Goal: Information Seeking & Learning: Learn about a topic

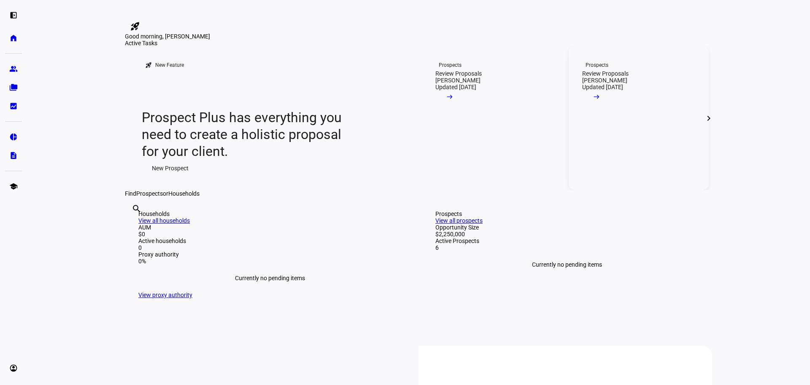
click at [611, 107] on span at bounding box center [597, 98] width 29 height 17
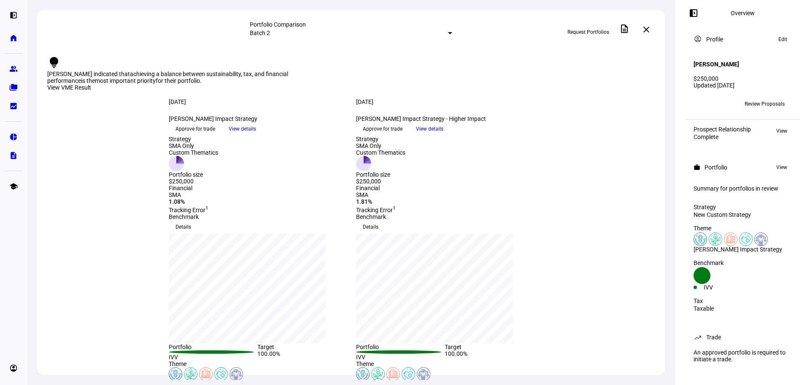
click at [270, 30] on mat-select-trigger "Batch 2" at bounding box center [260, 33] width 20 height 7
click at [352, 70] on div "Batch 1" at bounding box center [416, 67] width 148 height 7
click at [270, 32] on mat-select-trigger "Batch 1" at bounding box center [260, 33] width 20 height 7
click at [352, 50] on div "Batch 2" at bounding box center [416, 46] width 148 height 7
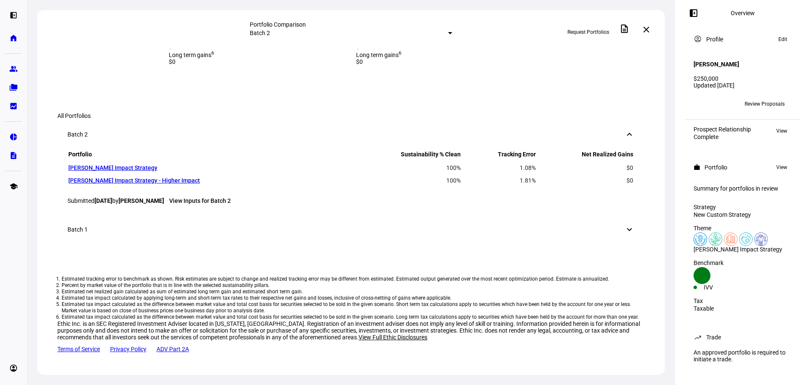
scroll to position [423, 0]
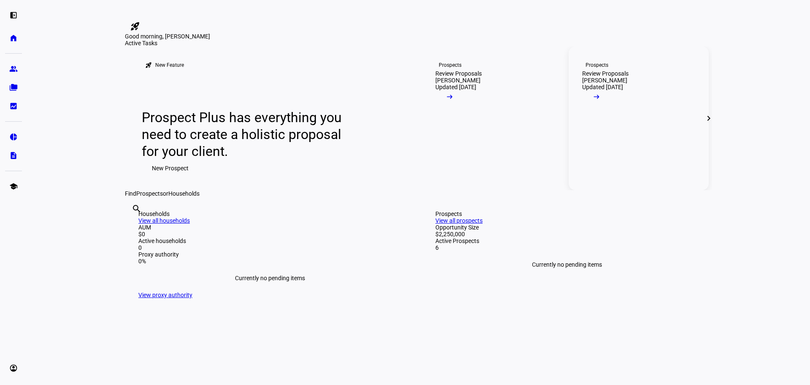
click at [601, 101] on mat-icon "arrow_right_alt" at bounding box center [597, 96] width 8 height 8
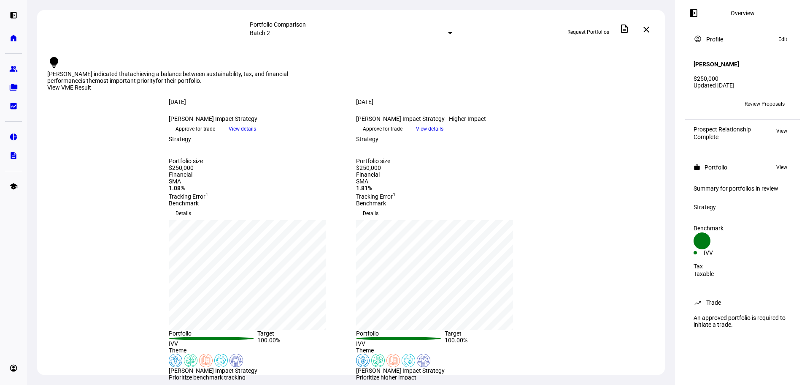
click at [783, 126] on span "View" at bounding box center [782, 131] width 11 height 10
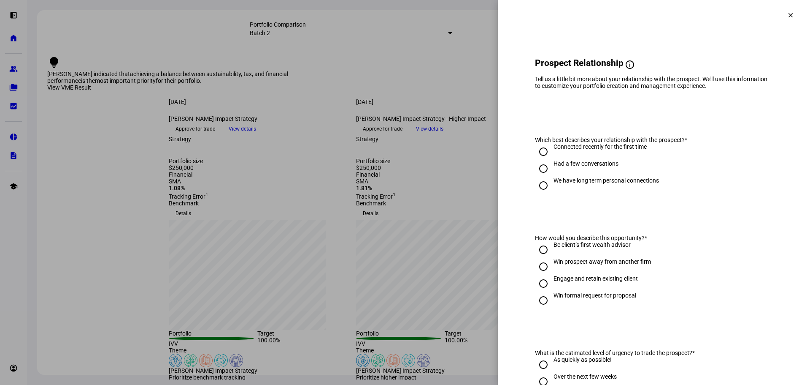
click at [787, 15] on mat-icon "clear" at bounding box center [791, 15] width 8 height 8
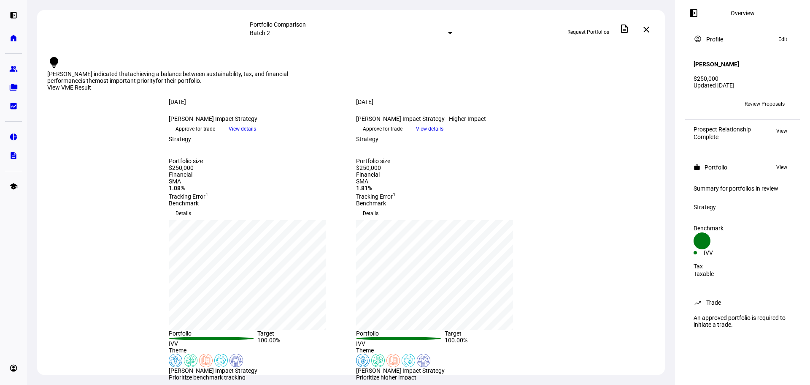
click at [444, 135] on span "View details" at bounding box center [429, 128] width 27 height 13
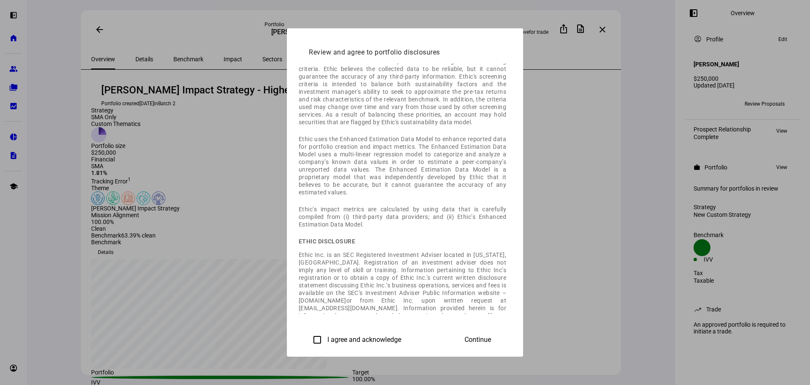
scroll to position [63, 0]
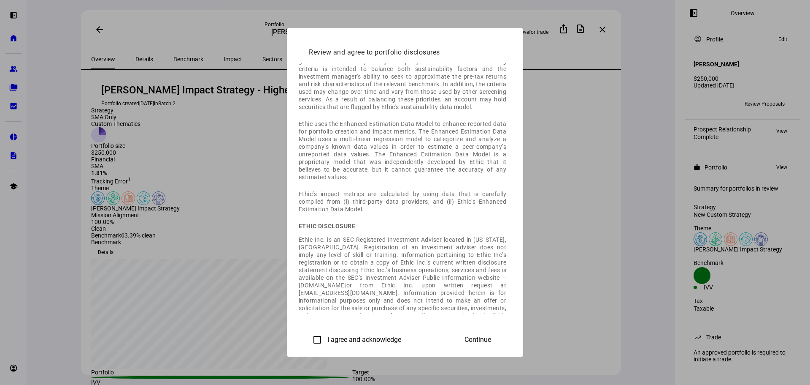
click at [309, 337] on input "I agree and acknowledge" at bounding box center [317, 339] width 17 height 17
checkbox input "true"
click at [491, 340] on span "Continue" at bounding box center [478, 340] width 27 height 8
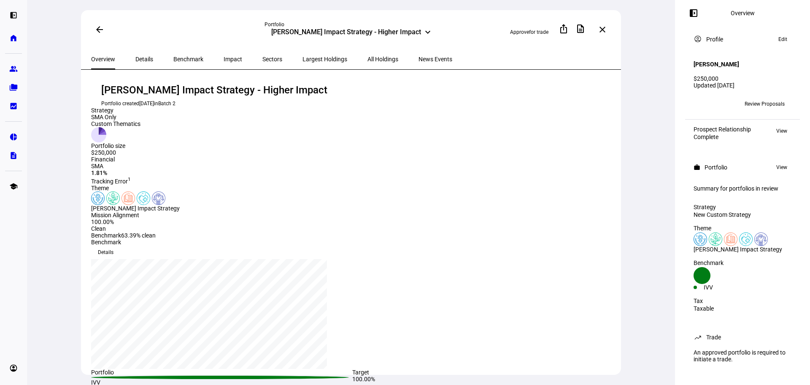
click at [140, 56] on span "Details" at bounding box center [145, 59] width 18 height 6
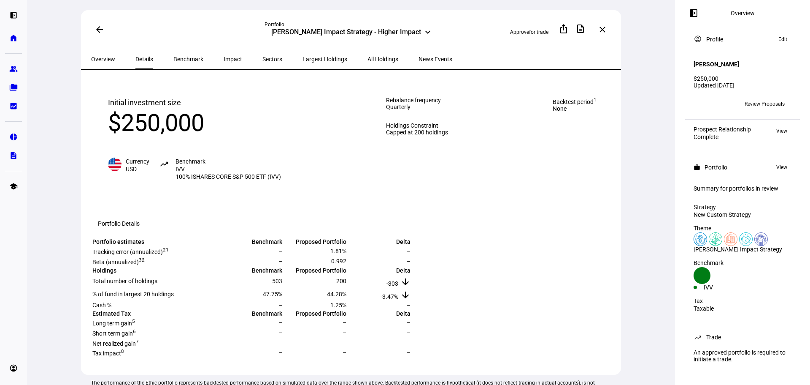
scroll to position [1, 0]
click at [780, 165] on span "View" at bounding box center [782, 167] width 11 height 10
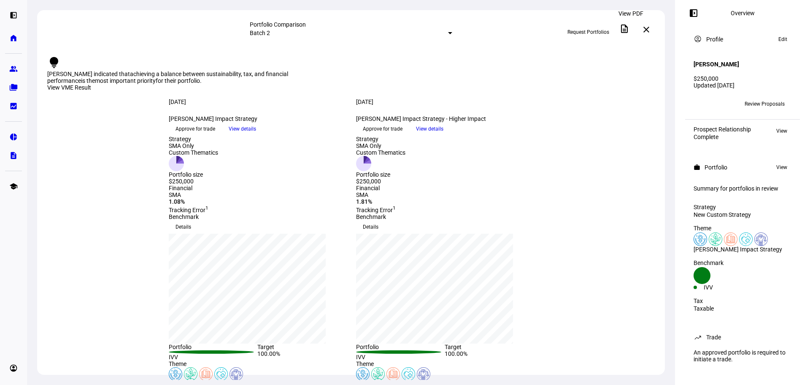
click at [628, 28] on mat-icon "description" at bounding box center [625, 29] width 10 height 10
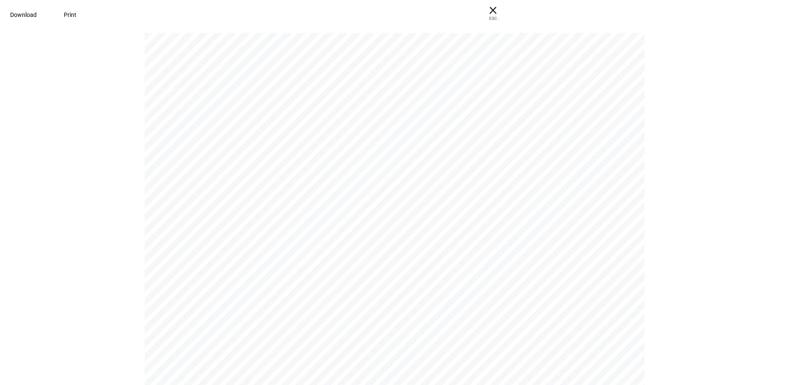
click at [761, 106] on pdf-viewer "P O RT F O L I O Portfolios are ready for your review We generated portfolios b…" at bounding box center [402, 209] width 798 height 352
click at [507, 12] on span "× ESC" at bounding box center [493, 13] width 27 height 27
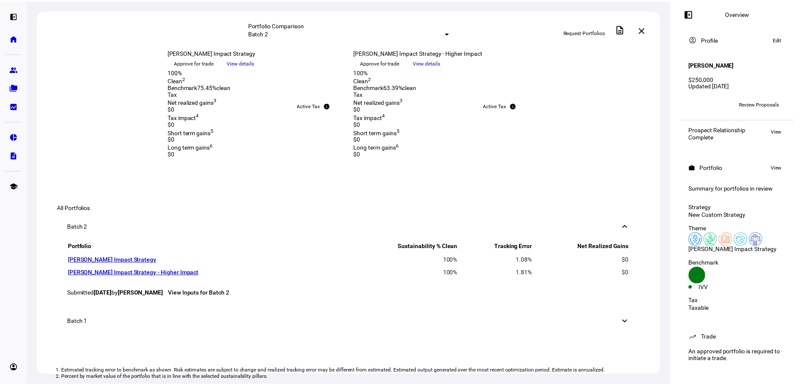
scroll to position [253, 0]
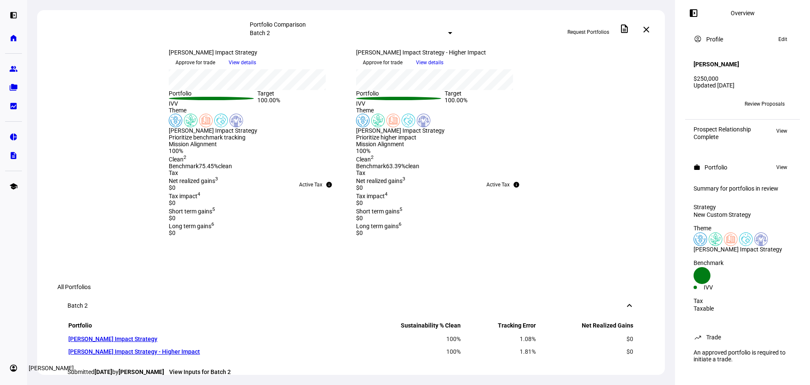
click at [13, 371] on eth-mat-symbol "account_circle" at bounding box center [13, 367] width 8 height 8
click at [34, 332] on span "Profile" at bounding box center [25, 328] width 17 height 8
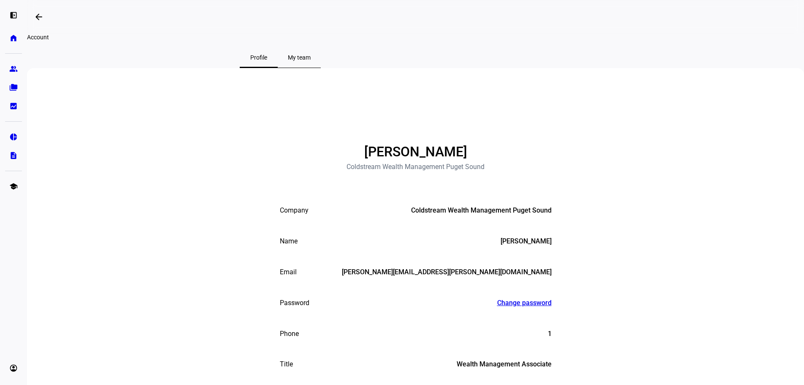
click at [311, 60] on span "My team" at bounding box center [299, 57] width 23 height 6
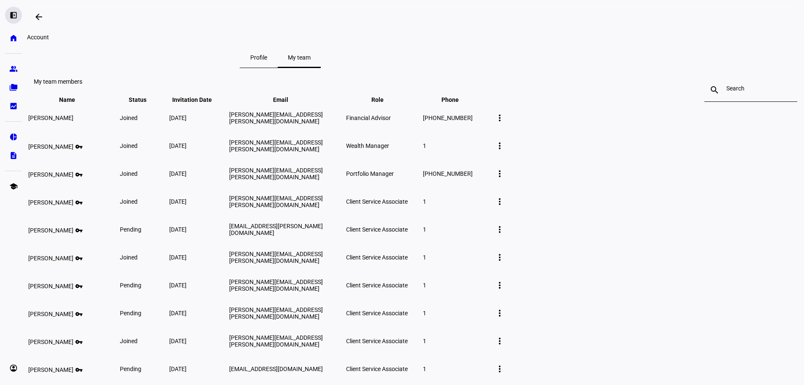
click at [14, 10] on div "left_panel_open" at bounding box center [13, 15] width 17 height 17
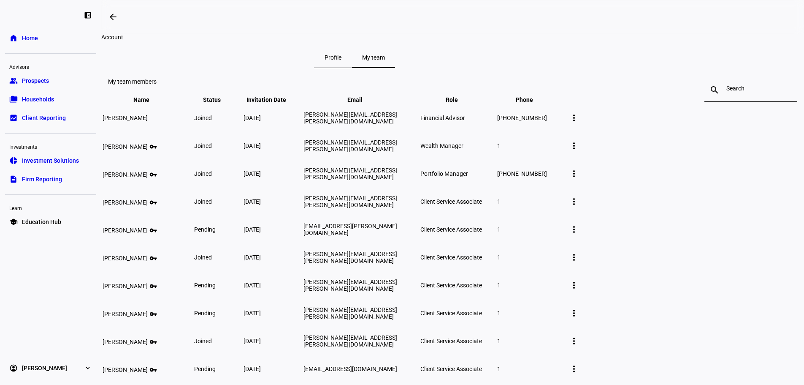
click at [33, 44] on link "home Home" at bounding box center [50, 38] width 91 height 17
